Goal: Task Accomplishment & Management: Use online tool/utility

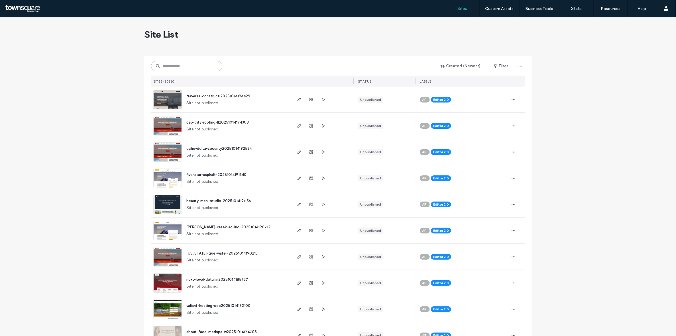
click at [207, 67] on input at bounding box center [186, 66] width 71 height 10
paste input "**********"
type input "**********"
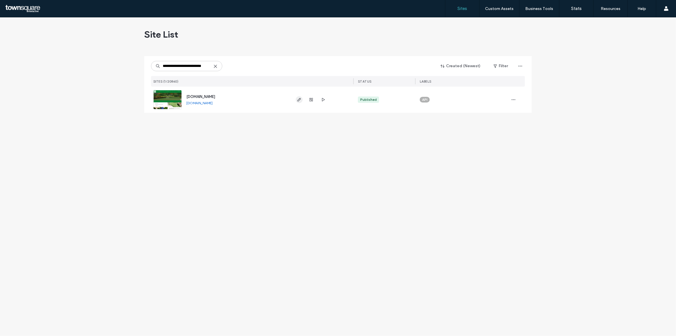
click at [299, 97] on span "button" at bounding box center [299, 99] width 7 height 7
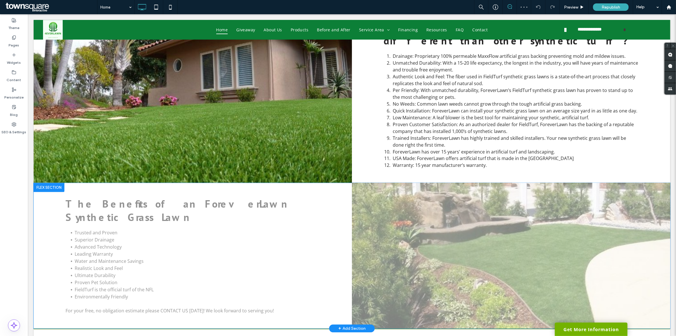
click at [350, 326] on div "+ Add Section" at bounding box center [351, 329] width 27 height 6
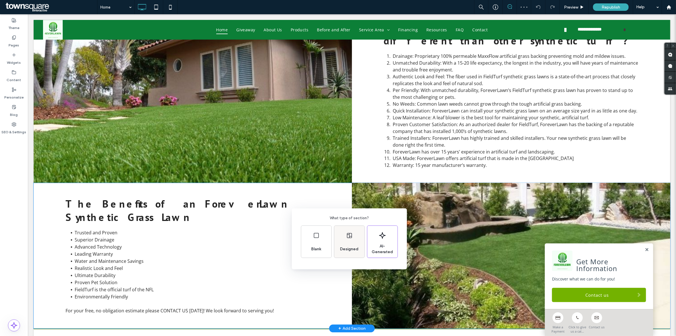
click at [347, 252] on div "Designed" at bounding box center [349, 249] width 23 height 13
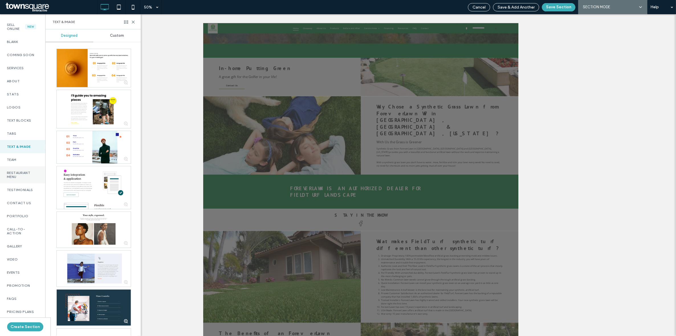
scroll to position [36, 0]
click at [25, 178] on label "Testimonials" at bounding box center [23, 179] width 32 height 4
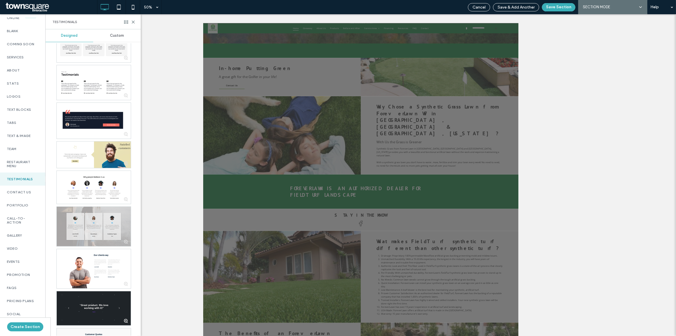
scroll to position [428, 0]
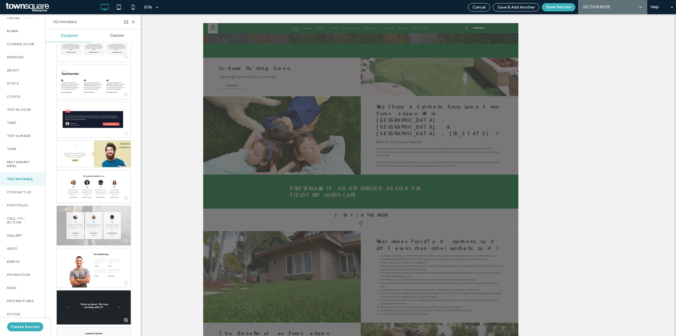
click at [113, 36] on span "Custom" at bounding box center [117, 35] width 14 height 5
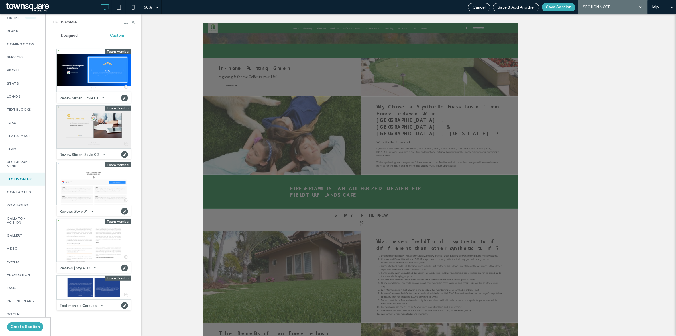
click at [78, 133] on div at bounding box center [94, 127] width 74 height 43
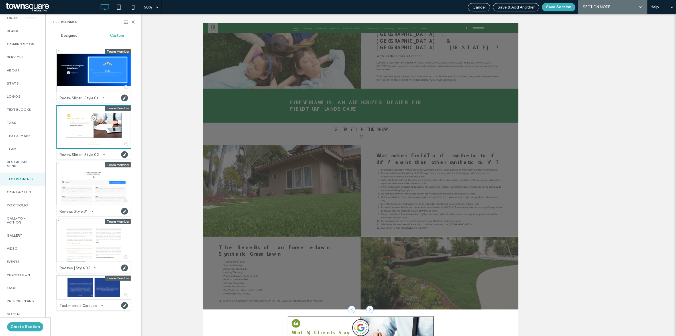
scroll to position [66, 0]
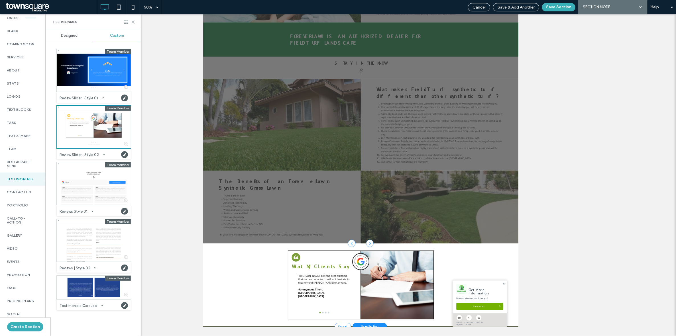
click at [133, 21] on icon at bounding box center [133, 22] width 4 height 4
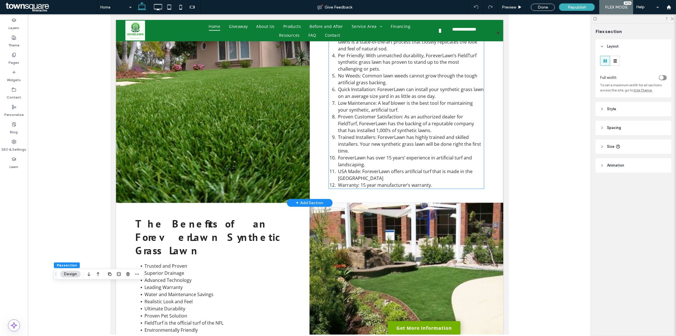
scroll to position [797, 0]
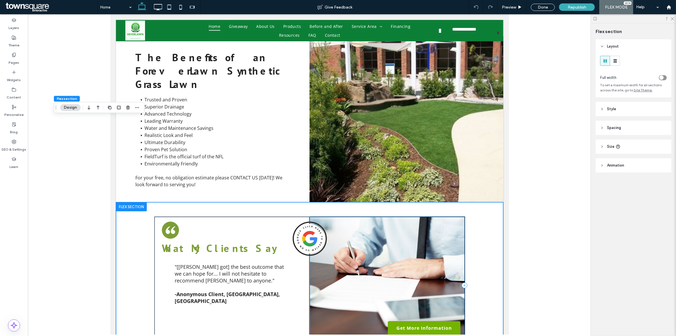
click at [387, 216] on div at bounding box center [388, 285] width 156 height 138
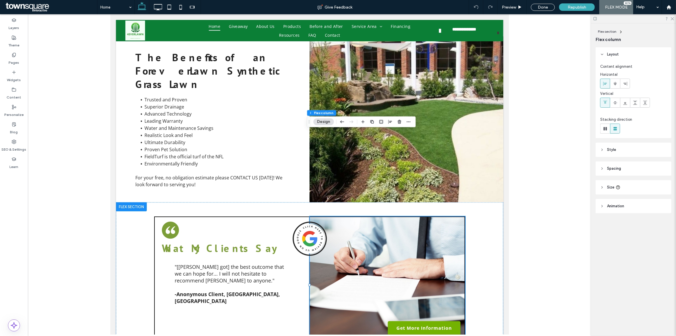
click at [324, 123] on button "Design" at bounding box center [324, 122] width 21 height 7
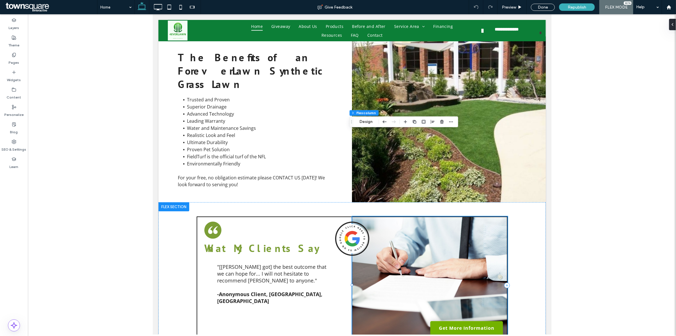
click at [415, 216] on div at bounding box center [430, 285] width 156 height 138
click at [366, 120] on button "Design" at bounding box center [366, 122] width 21 height 7
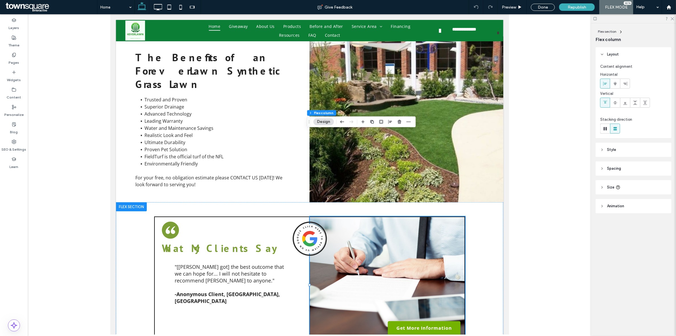
click at [616, 167] on span "Spacing" at bounding box center [614, 169] width 14 height 6
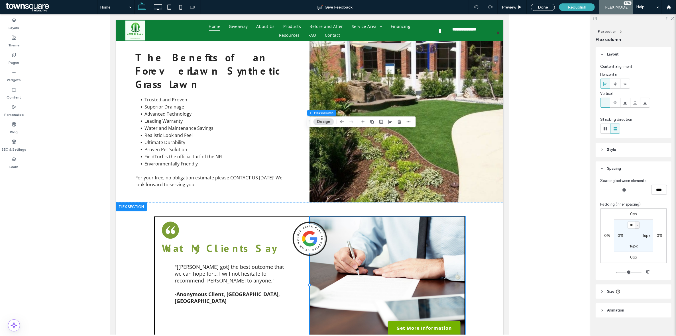
click at [616, 147] on span "Style" at bounding box center [611, 150] width 9 height 6
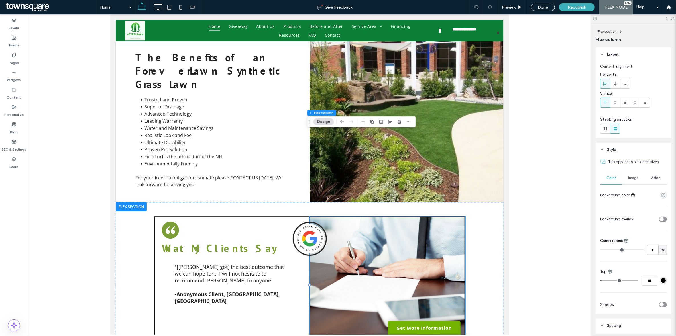
click at [633, 178] on span "Image" at bounding box center [634, 178] width 11 height 5
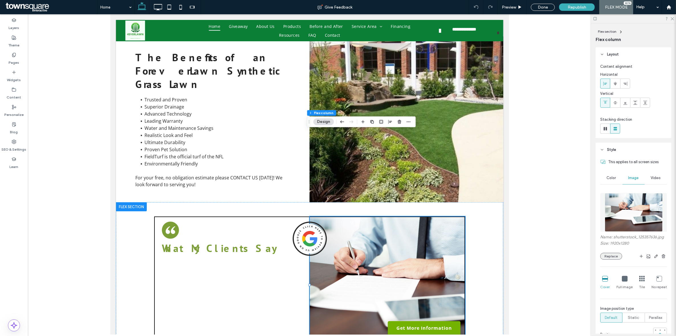
click at [616, 260] on button "Replace" at bounding box center [611, 256] width 22 height 7
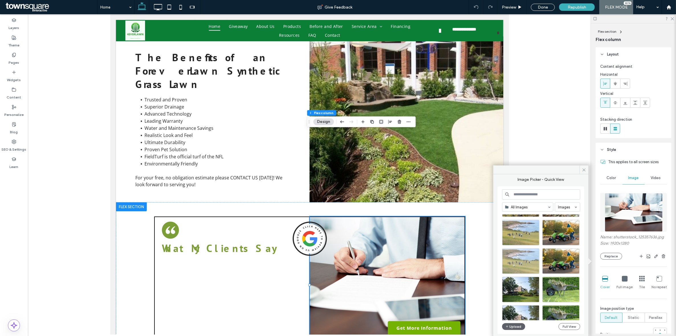
scroll to position [214, 0]
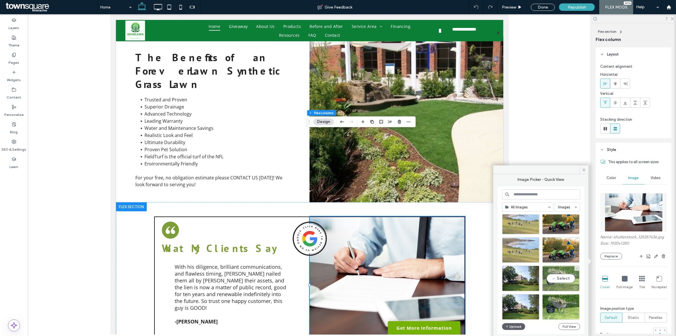
click at [555, 288] on div at bounding box center [561, 288] width 37 height 7
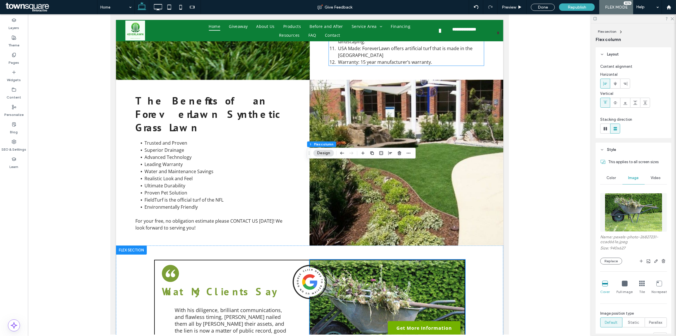
scroll to position [797, 0]
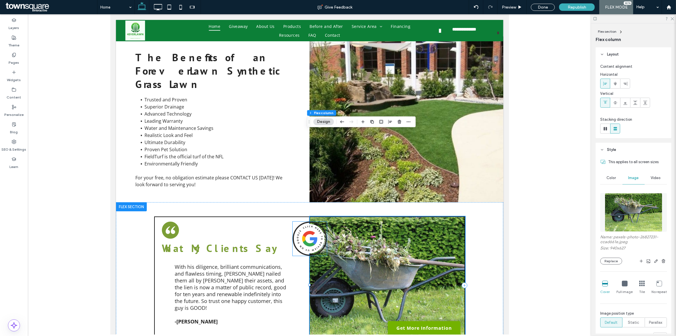
click at [314, 222] on img at bounding box center [310, 239] width 34 height 34
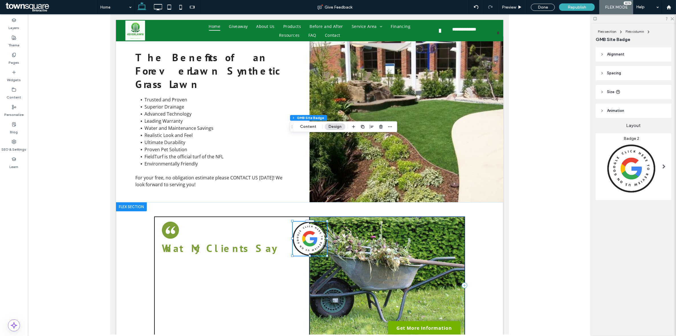
click at [324, 216] on div at bounding box center [388, 285] width 156 height 138
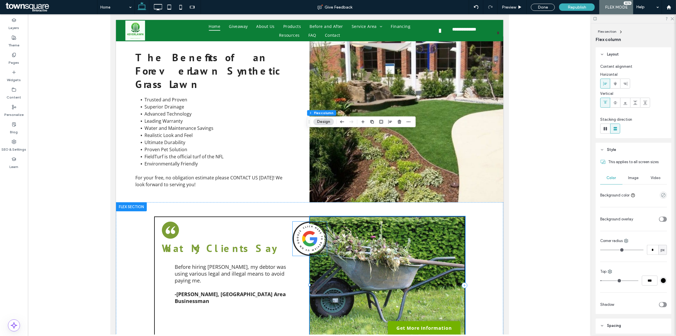
click at [316, 222] on img at bounding box center [310, 239] width 34 height 34
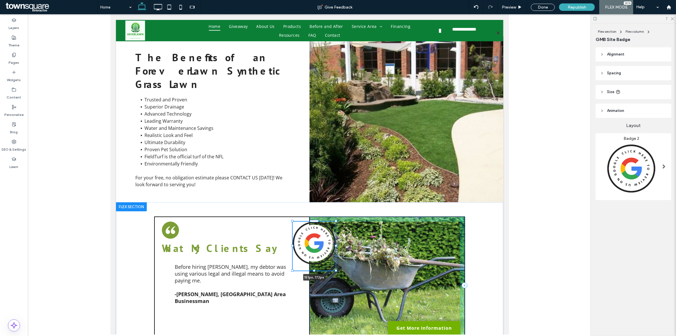
drag, startPoint x: 324, startPoint y: 169, endPoint x: 331, endPoint y: 181, distance: 14.1
click at [335, 269] on div at bounding box center [336, 270] width 2 height 2
type input "***"
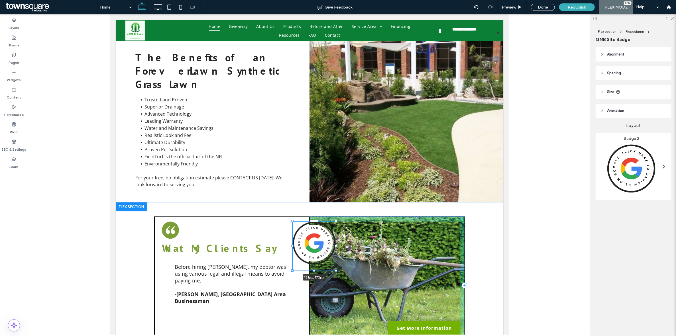
type input "***"
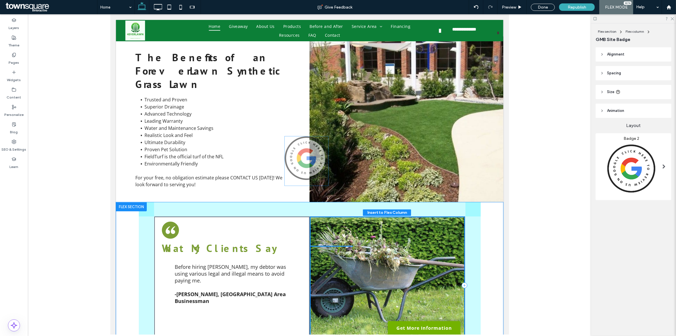
drag, startPoint x: 318, startPoint y: 167, endPoint x: 312, endPoint y: 167, distance: 5.2
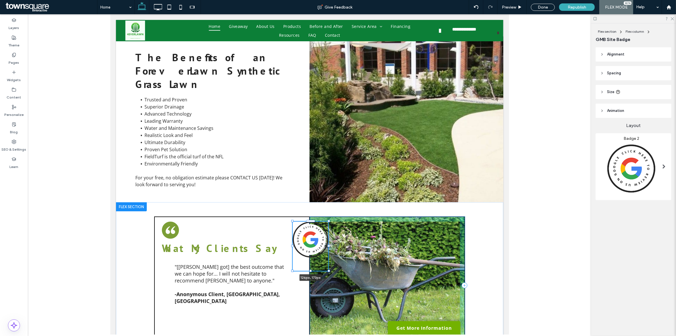
drag, startPoint x: 334, startPoint y: 184, endPoint x: 326, endPoint y: 184, distance: 7.7
click at [328, 270] on div at bounding box center [329, 271] width 2 height 2
type input "***"
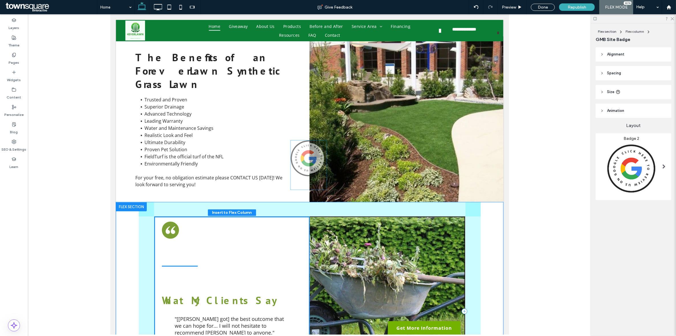
drag, startPoint x: 301, startPoint y: 161, endPoint x: 302, endPoint y: 165, distance: 4.6
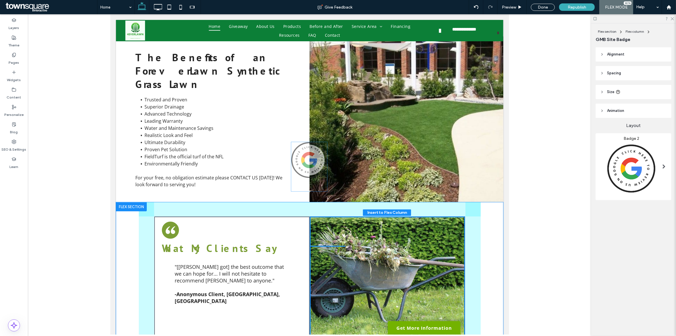
drag, startPoint x: 182, startPoint y: 176, endPoint x: 316, endPoint y: 163, distance: 134.4
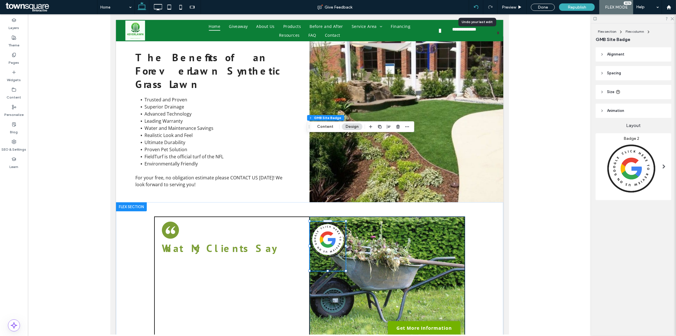
click at [476, 5] on icon at bounding box center [476, 7] width 5 height 5
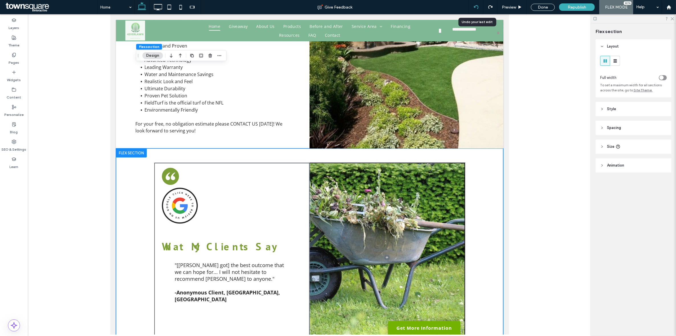
scroll to position [850, 0]
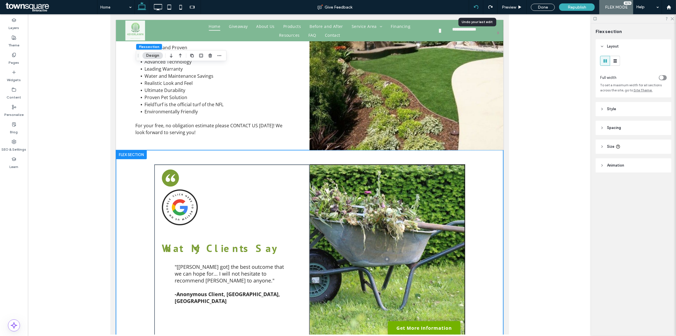
click at [476, 5] on icon at bounding box center [476, 7] width 5 height 5
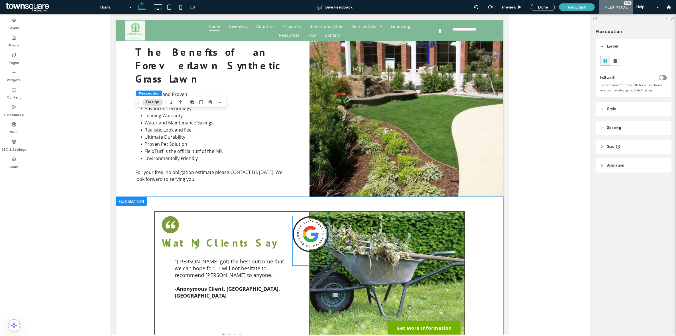
scroll to position [797, 0]
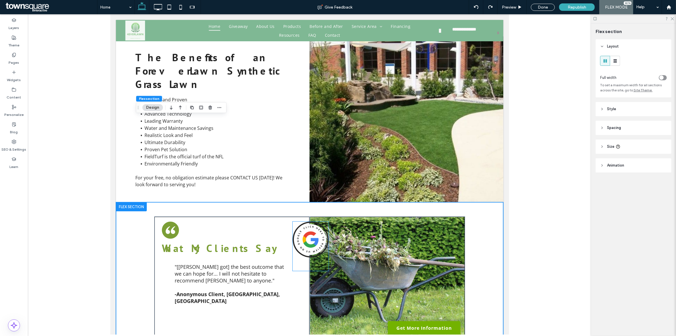
click at [299, 222] on img at bounding box center [311, 240] width 36 height 36
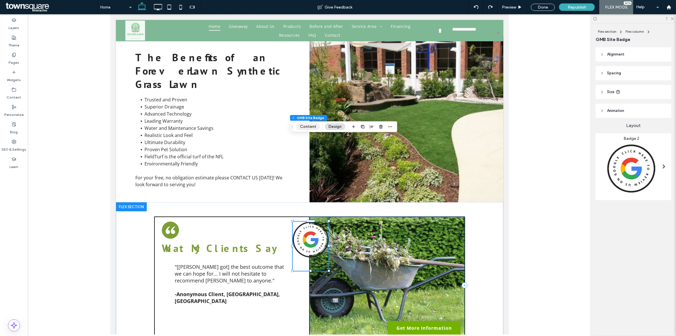
drag, startPoint x: 308, startPoint y: 129, endPoint x: 239, endPoint y: 96, distance: 76.4
click at [308, 129] on button "Content" at bounding box center [309, 126] width 24 height 7
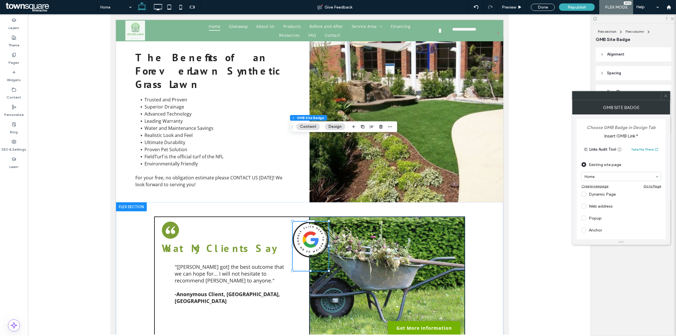
click at [602, 207] on div "Web address" at bounding box center [622, 206] width 80 height 9
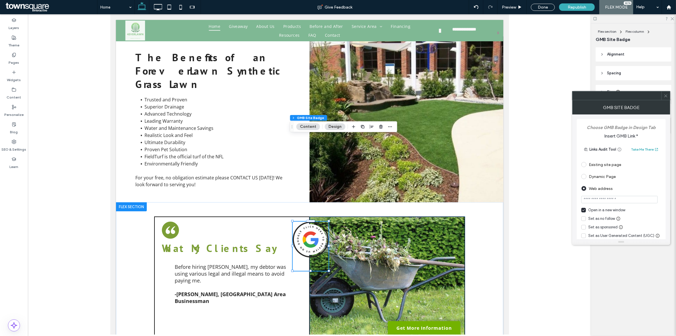
click at [598, 197] on input "url" at bounding box center [620, 199] width 76 height 7
paste input "**********"
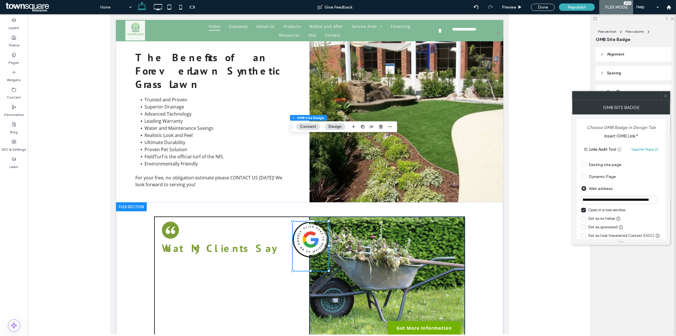
type input "**********"
click at [545, 195] on div at bounding box center [309, 174] width 563 height 321
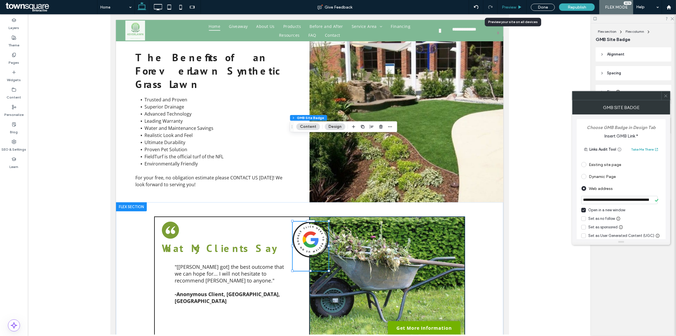
click at [509, 9] on div "Preview" at bounding box center [512, 7] width 29 height 14
click at [515, 5] on span "Preview" at bounding box center [509, 7] width 14 height 5
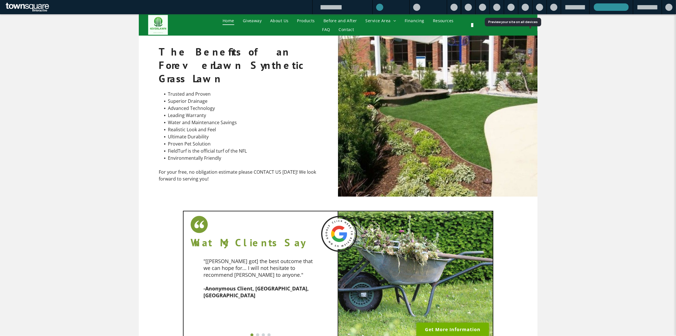
scroll to position [673, 0]
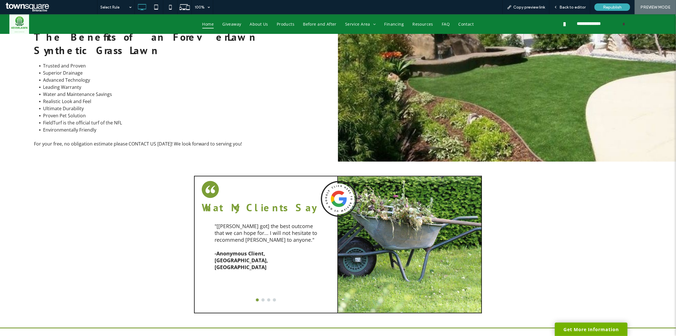
click at [334, 181] on img at bounding box center [339, 199] width 36 height 36
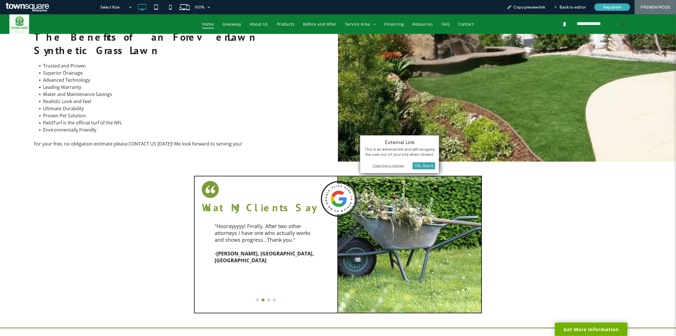
click at [425, 166] on div "OK, Got It" at bounding box center [424, 166] width 23 height 7
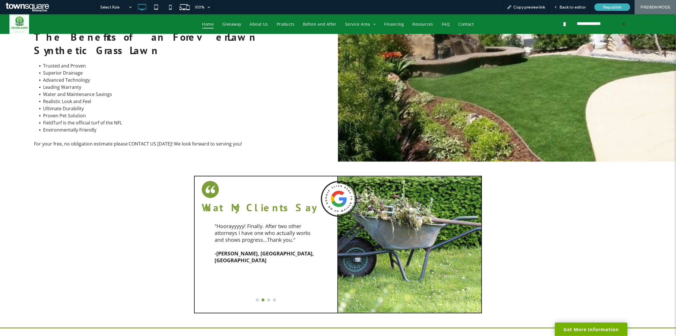
click at [339, 181] on img at bounding box center [339, 199] width 36 height 36
click at [338, 181] on img at bounding box center [339, 199] width 36 height 36
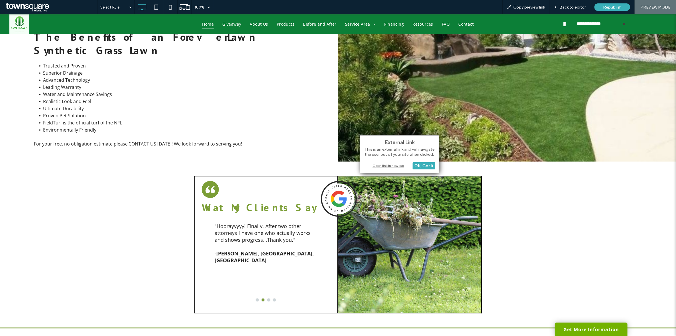
click at [384, 166] on div "Open link in new tab" at bounding box center [399, 166] width 71 height 6
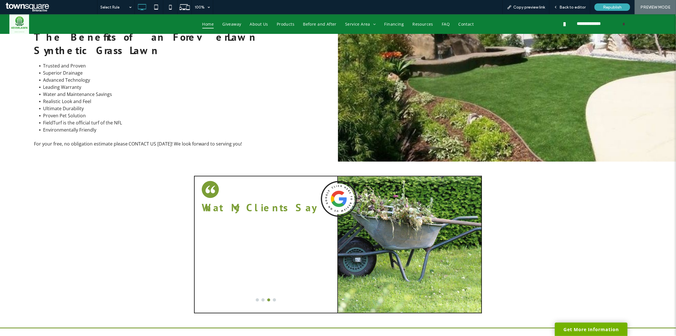
drag, startPoint x: 575, startPoint y: 7, endPoint x: 528, endPoint y: 44, distance: 59.7
click at [575, 7] on span "Back to editor" at bounding box center [573, 7] width 26 height 5
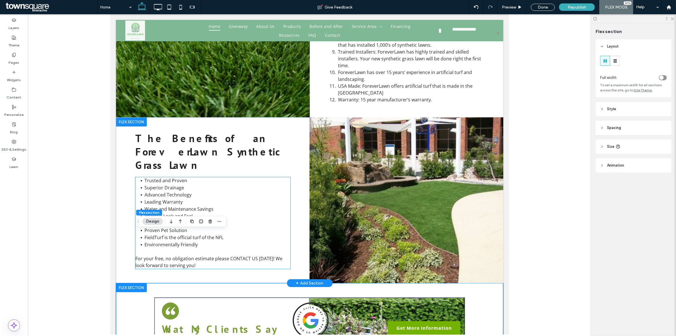
scroll to position [797, 0]
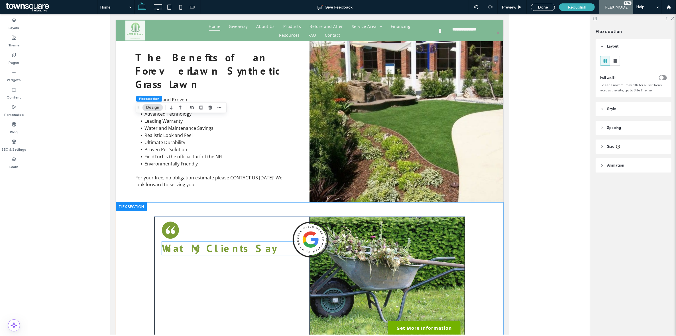
click at [219, 241] on span "What My Clients Say" at bounding box center [219, 247] width 114 height 13
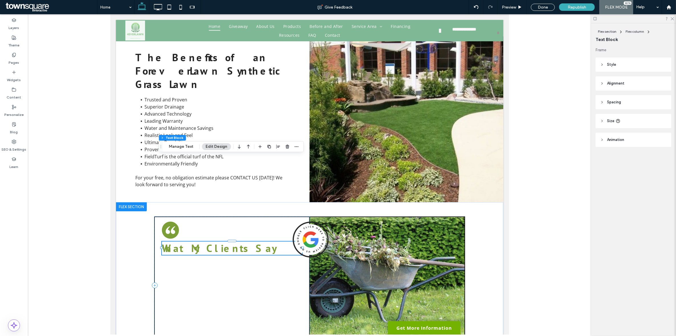
click at [219, 241] on span "What My Clients Say" at bounding box center [219, 247] width 114 height 13
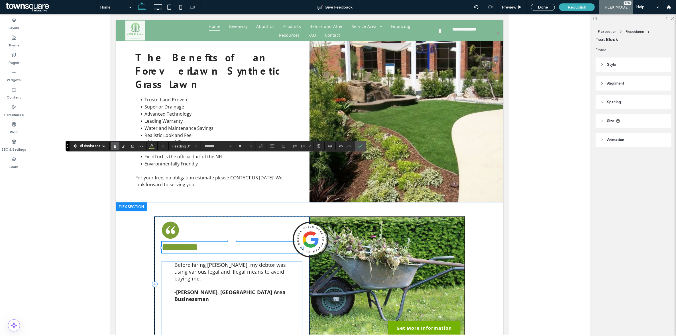
click at [211, 261] on p "Before hiring Mr. Bradley, my debtor was using various legal and illegal means …" at bounding box center [231, 271] width 115 height 21
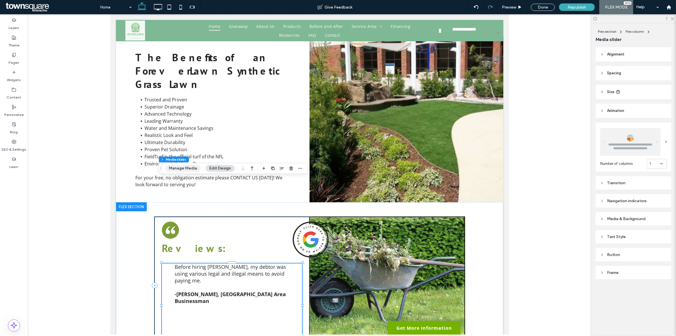
click at [177, 171] on button "Manage Media" at bounding box center [183, 168] width 36 height 7
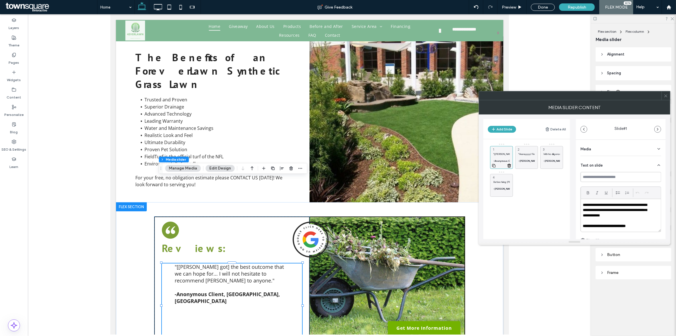
click at [496, 153] on p ""[John got] the best outcome that we can hope for... I will not hesitate to rec…" at bounding box center [502, 154] width 17 height 3
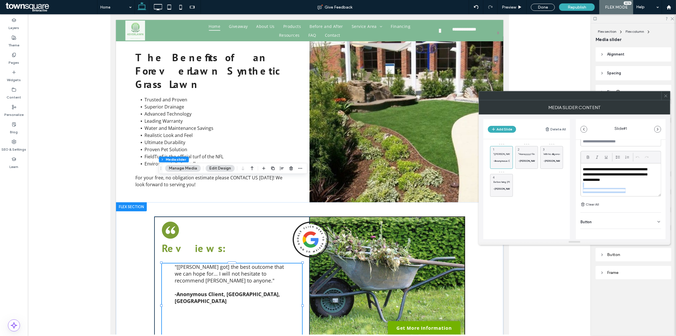
scroll to position [0, 0]
drag, startPoint x: 649, startPoint y: 189, endPoint x: 570, endPoint y: 153, distance: 87.7
click at [570, 153] on div "**********" at bounding box center [575, 177] width 182 height 125
paste div
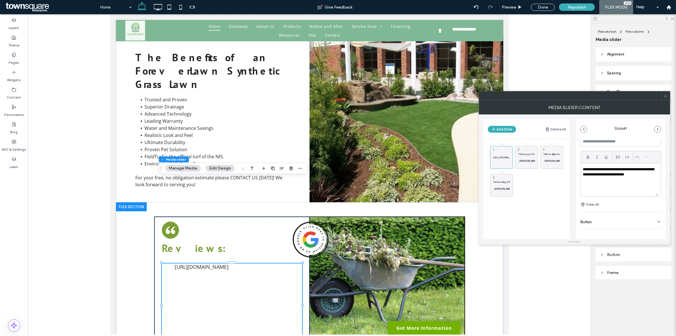
drag, startPoint x: 618, startPoint y: 191, endPoint x: 602, endPoint y: 190, distance: 15.5
click at [615, 192] on div "**********" at bounding box center [619, 180] width 77 height 33
click at [587, 185] on div "**********" at bounding box center [619, 180] width 77 height 33
click at [585, 183] on div "**********" at bounding box center [619, 180] width 77 height 33
drag, startPoint x: 587, startPoint y: 173, endPoint x: 666, endPoint y: 186, distance: 80.0
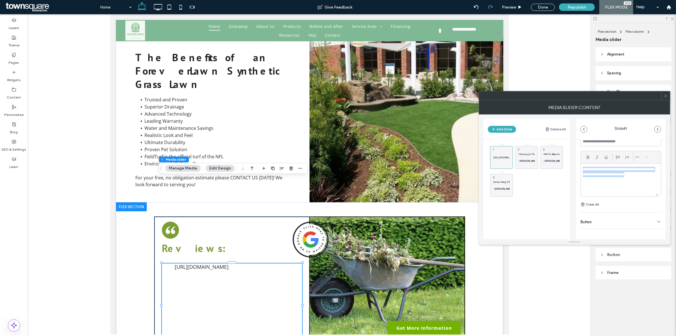
click at [666, 186] on div "**********" at bounding box center [575, 177] width 192 height 125
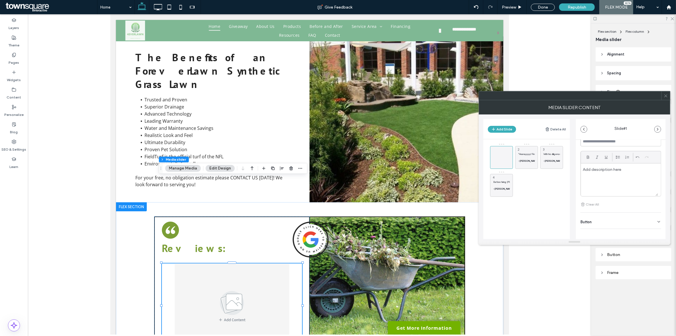
click at [597, 174] on div at bounding box center [619, 180] width 77 height 33
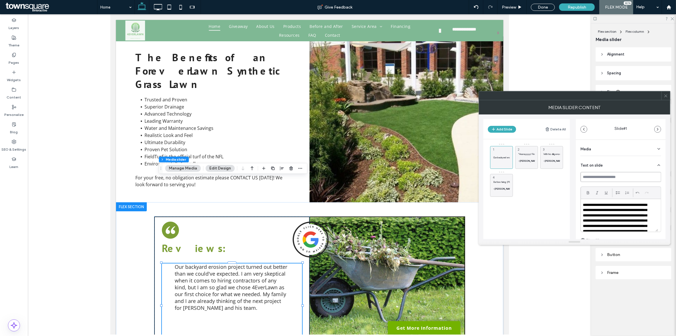
click at [612, 177] on input at bounding box center [621, 177] width 81 height 10
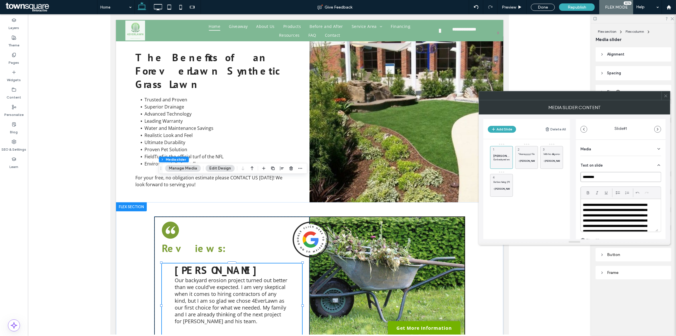
type input "********"
click at [585, 207] on p "**********" at bounding box center [617, 224] width 68 height 42
drag, startPoint x: 603, startPoint y: 175, endPoint x: 567, endPoint y: 173, distance: 36.8
click at [569, 174] on div "Add Slide Delete All Donny M. Our backyard erosion project turned out better th…" at bounding box center [575, 177] width 182 height 125
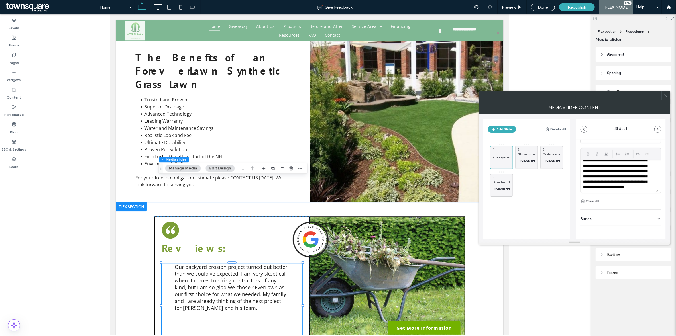
scroll to position [16, 0]
click at [619, 188] on p "**********" at bounding box center [617, 169] width 68 height 42
click at [530, 156] on p ""Hoorayyyyy! Finally. After two other attorneys I have one who actually works a…" at bounding box center [527, 154] width 17 height 3
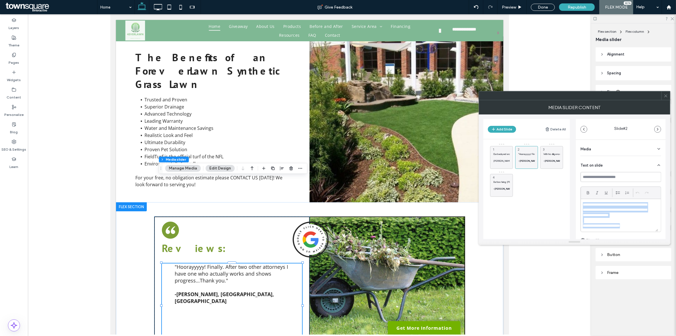
scroll to position [0, 0]
drag, startPoint x: 596, startPoint y: 210, endPoint x: 556, endPoint y: 186, distance: 47.2
click at [556, 186] on div "**********" at bounding box center [575, 177] width 182 height 125
paste div
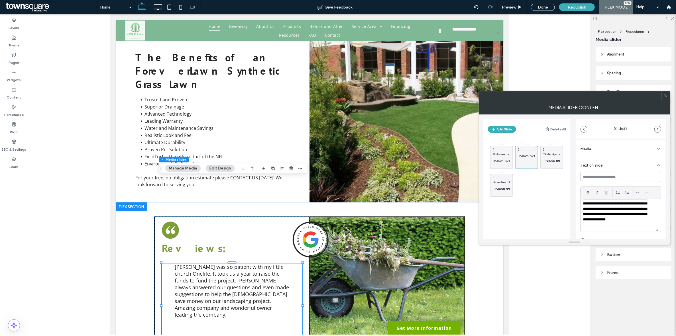
scroll to position [22, 0]
click at [501, 150] on div "Our backyard erosion project turned out better than we could've expected. I am …" at bounding box center [501, 157] width 23 height 23
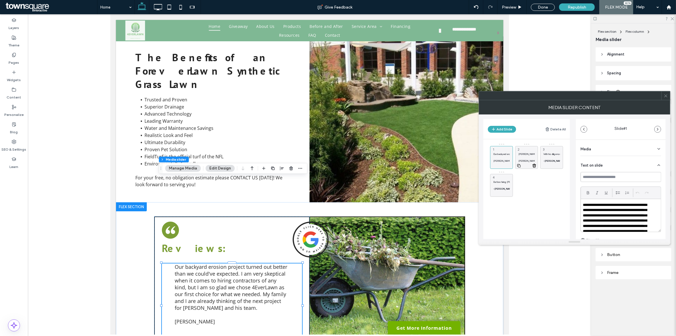
click at [530, 153] on p "Jared was so patient with my little church Onelife. It took us a year to raise …" at bounding box center [527, 154] width 17 height 3
click at [556, 155] on p "With his diligence, brilliant communications, and flawless timing, John nailed …" at bounding box center [552, 154] width 17 height 3
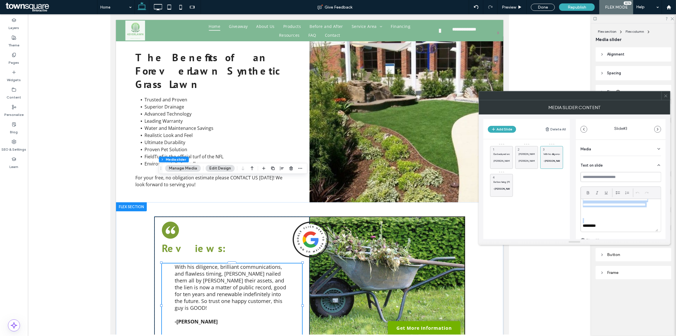
scroll to position [0, 0]
drag, startPoint x: 614, startPoint y: 223, endPoint x: 568, endPoint y: 192, distance: 55.2
click at [568, 192] on div "Add Slide Delete All Our backyard erosion project turned out better than we cou…" at bounding box center [575, 177] width 182 height 125
paste div
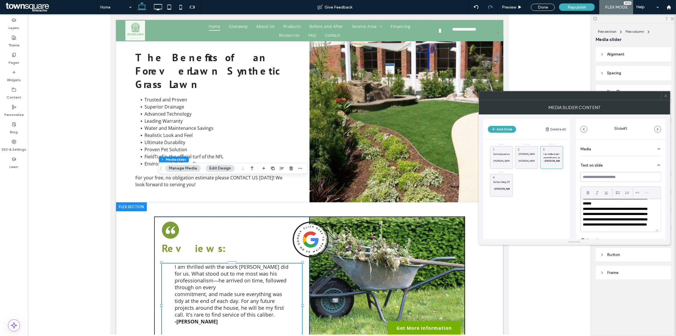
scroll to position [27, 0]
click at [604, 227] on p "*********" at bounding box center [619, 226] width 73 height 5
click at [498, 181] on p "Before hiring Mr. Bradley, my debtor was using various legal and illegal means …" at bounding box center [502, 181] width 17 height 3
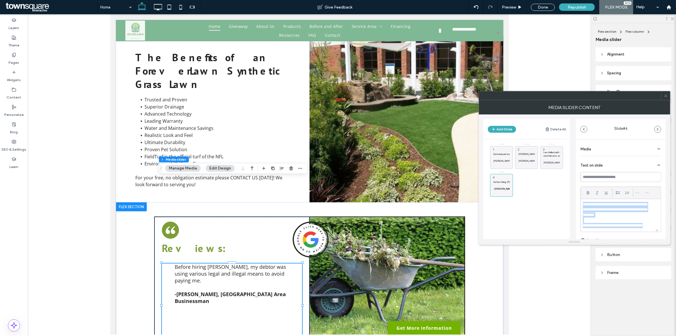
scroll to position [0, 0]
drag, startPoint x: 615, startPoint y: 224, endPoint x: 553, endPoint y: 173, distance: 80.8
click at [553, 173] on div "Add Slide Delete All Our backyard erosion project turned out better than we cou…" at bounding box center [575, 177] width 182 height 125
paste div
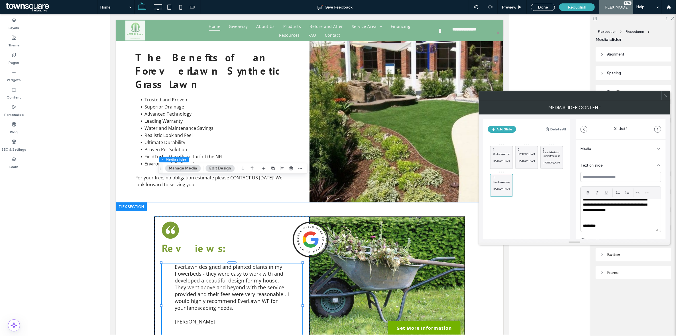
scroll to position [36, 0]
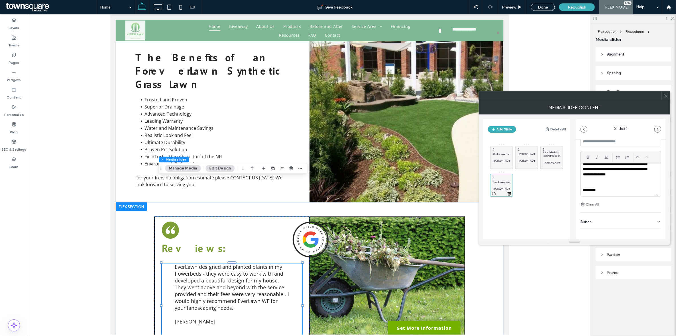
click at [493, 191] on div at bounding box center [502, 193] width 22 height 6
click at [494, 194] on icon at bounding box center [494, 193] width 5 height 5
click at [521, 183] on p "EverLawn designed and planted plants in my flowerbeds - they were easy to work …" at bounding box center [527, 181] width 17 height 3
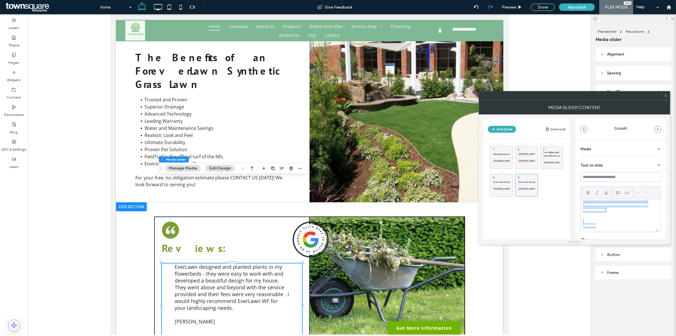
scroll to position [0, 0]
drag, startPoint x: 602, startPoint y: 226, endPoint x: 560, endPoint y: 181, distance: 61.3
click at [560, 181] on div "Add Slide Delete All Our backyard erosion project turned out better than we cou…" at bounding box center [575, 177] width 182 height 125
paste div
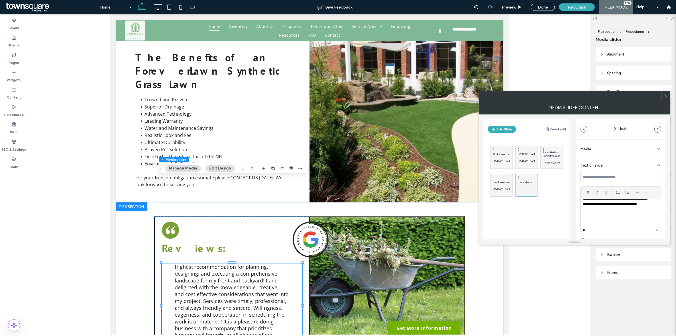
scroll to position [54, 0]
click at [523, 218] on div "Our backyard erosion project turned out better than we could've expected. I am …" at bounding box center [530, 187] width 80 height 88
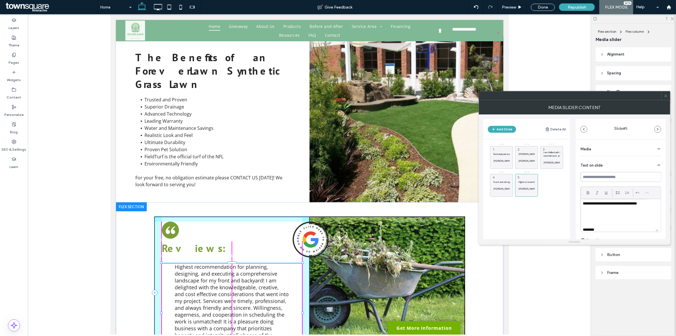
drag, startPoint x: 228, startPoint y: 262, endPoint x: 229, endPoint y: 270, distance: 7.4
click at [229, 270] on div "Reviews: Highest recommendation for planning, designing, and executing a compre…" at bounding box center [310, 292] width 342 height 181
type input "***"
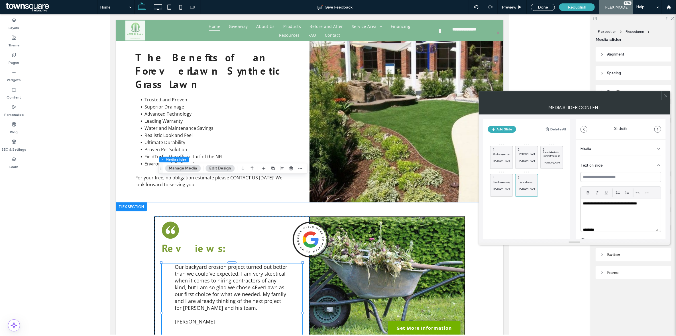
click at [106, 265] on div at bounding box center [309, 174] width 563 height 321
click at [668, 94] on icon at bounding box center [666, 96] width 4 height 4
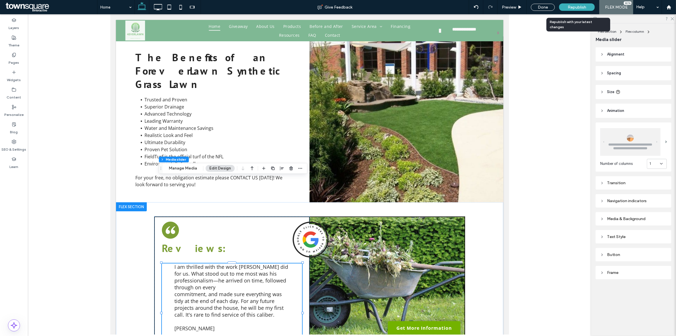
click at [573, 3] on div "Republish" at bounding box center [577, 7] width 36 height 14
click at [581, 5] on span "Republish" at bounding box center [577, 7] width 19 height 5
